Goal: Find specific page/section

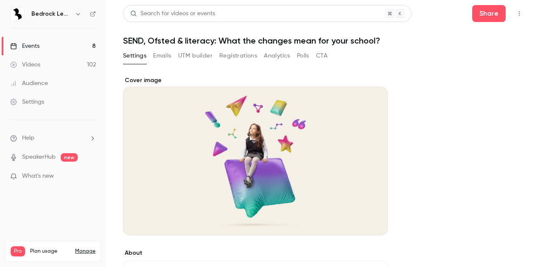
click at [61, 45] on link "Events 8" at bounding box center [53, 46] width 106 height 19
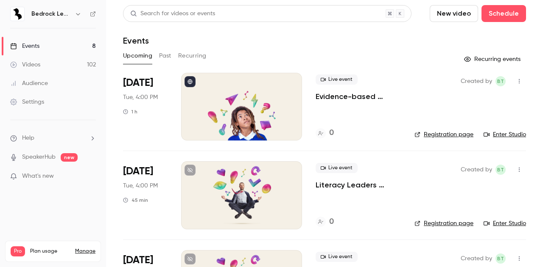
click at [48, 46] on link "Events 8" at bounding box center [53, 46] width 106 height 19
